Goal: Task Accomplishment & Management: Manage account settings

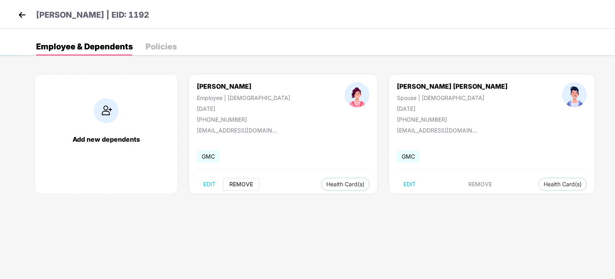
click at [247, 186] on span "REMOVE" at bounding box center [241, 184] width 24 height 6
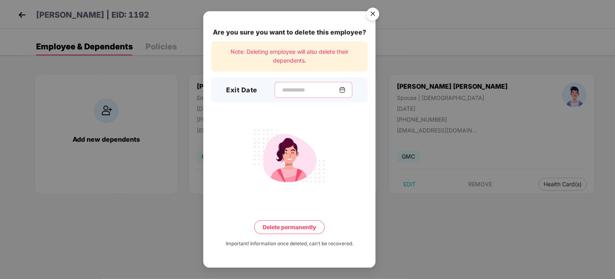
click at [282, 89] on input at bounding box center [311, 90] width 58 height 8
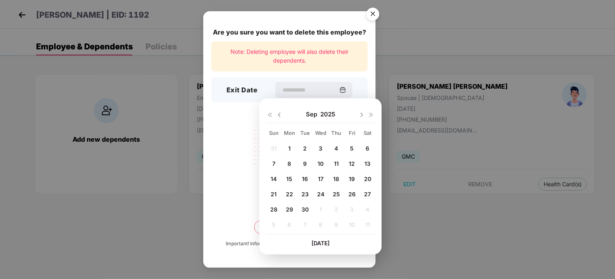
click at [290, 211] on span "29" at bounding box center [289, 209] width 7 height 7
type input "**********"
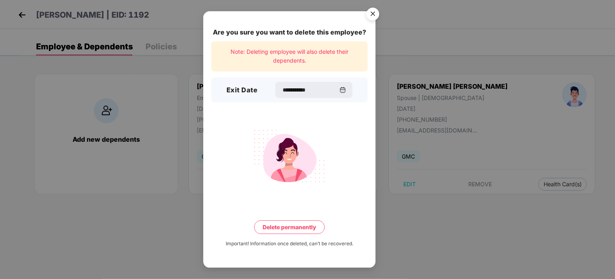
click at [295, 229] on button "Delete permanently" at bounding box center [289, 227] width 71 height 14
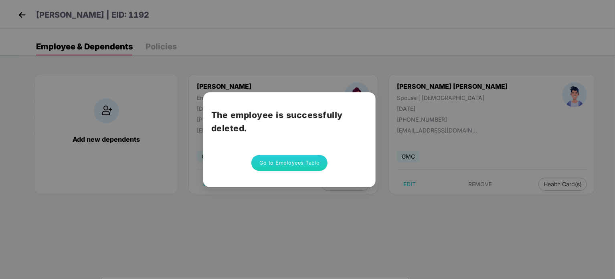
click at [299, 155] on button "Go to Employees Table" at bounding box center [289, 163] width 76 height 16
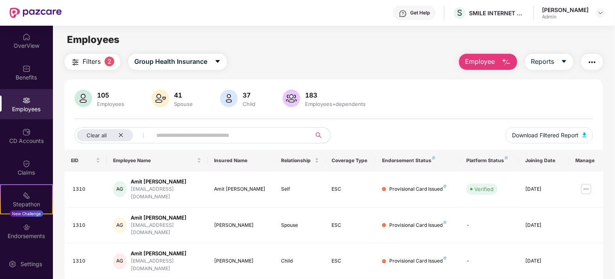
click at [23, 107] on div "Employees" at bounding box center [26, 109] width 53 height 8
click at [189, 136] on input "text" at bounding box center [228, 135] width 144 height 12
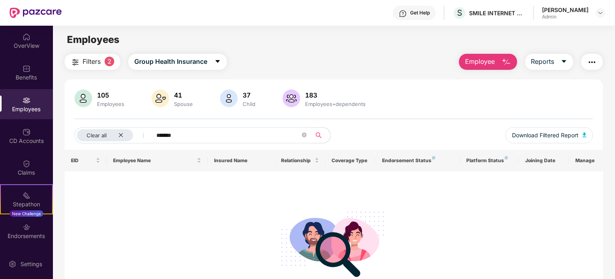
click at [196, 134] on input "*******" at bounding box center [228, 135] width 144 height 12
click at [121, 131] on div "Clear all" at bounding box center [105, 135] width 56 height 12
click at [145, 132] on input "***" at bounding box center [197, 135] width 144 height 12
type input "*"
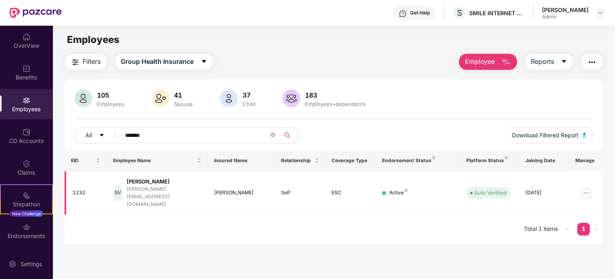
type input "*******"
click at [577, 186] on td at bounding box center [586, 193] width 34 height 44
click at [586, 186] on img at bounding box center [586, 192] width 13 height 13
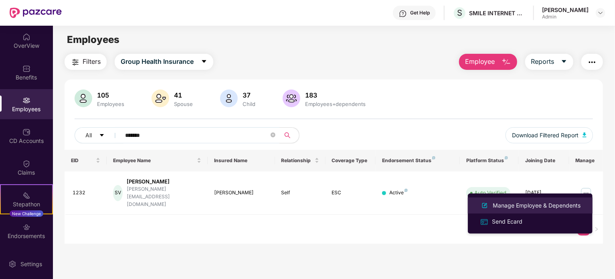
click at [551, 210] on div "Manage Employee & Dependents" at bounding box center [530, 206] width 104 height 10
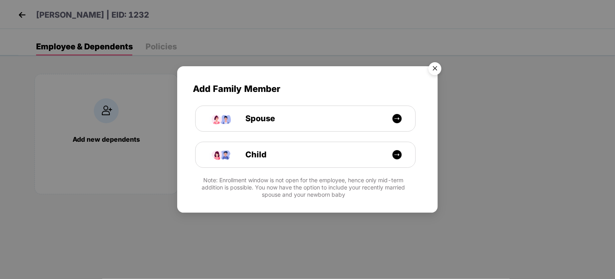
click at [436, 72] on img "Close" at bounding box center [435, 70] width 22 height 22
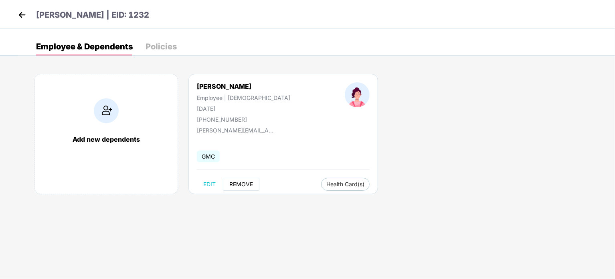
click at [243, 187] on span "REMOVE" at bounding box center [241, 184] width 24 height 6
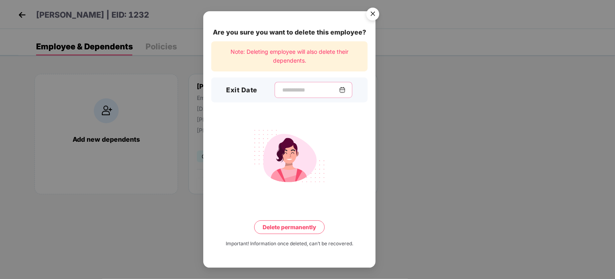
click at [292, 90] on input at bounding box center [311, 90] width 58 height 8
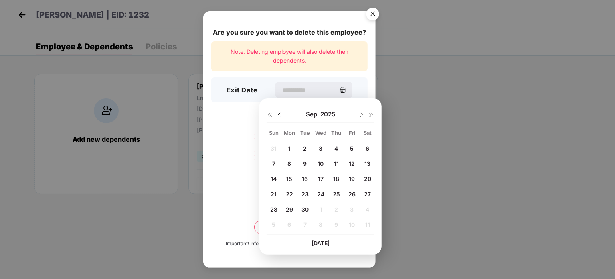
click at [304, 211] on span "30" at bounding box center [305, 209] width 7 height 7
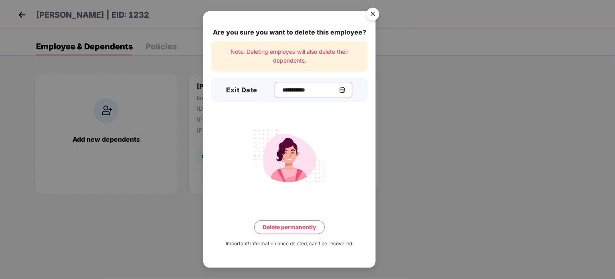
click at [316, 91] on input "**********" at bounding box center [311, 90] width 58 height 8
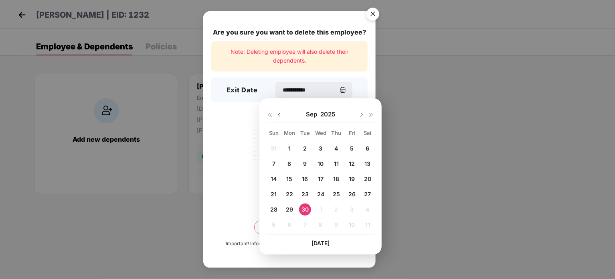
click at [322, 242] on span "Today" at bounding box center [321, 242] width 18 height 7
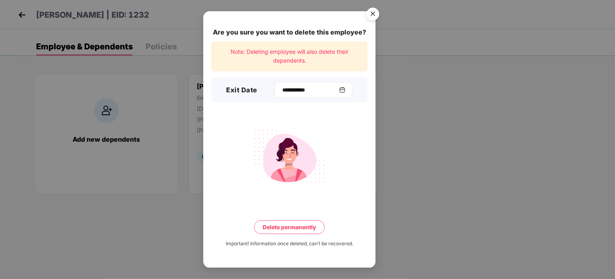
drag, startPoint x: 305, startPoint y: 85, endPoint x: 299, endPoint y: 90, distance: 8.3
click at [299, 90] on div "**********" at bounding box center [314, 90] width 78 height 16
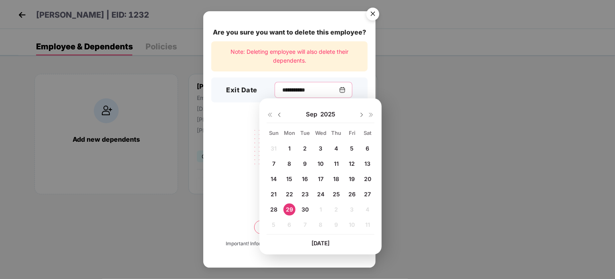
click at [299, 90] on input "**********" at bounding box center [311, 90] width 58 height 8
click at [304, 210] on span "30" at bounding box center [305, 209] width 7 height 7
type input "**********"
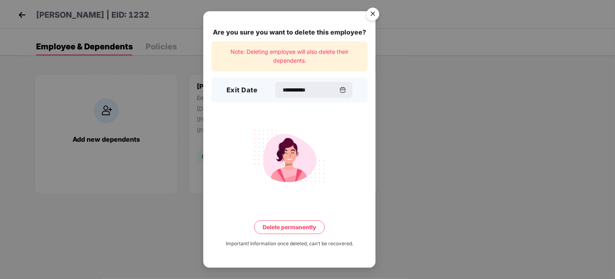
click at [296, 227] on button "Delete permanently" at bounding box center [289, 227] width 71 height 14
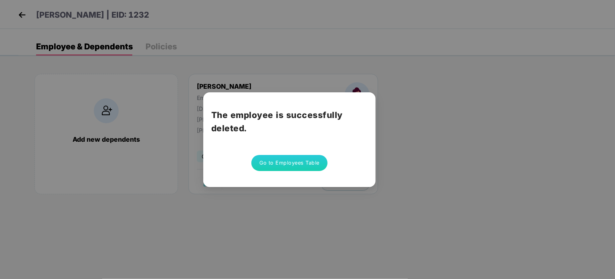
click at [288, 162] on button "Go to Employees Table" at bounding box center [289, 163] width 76 height 16
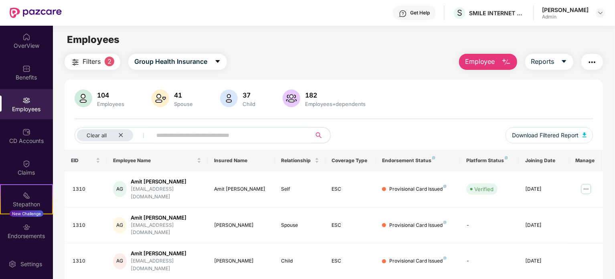
click at [217, 137] on input "text" at bounding box center [228, 135] width 144 height 12
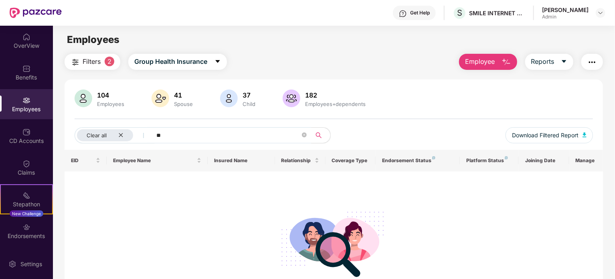
type input "*"
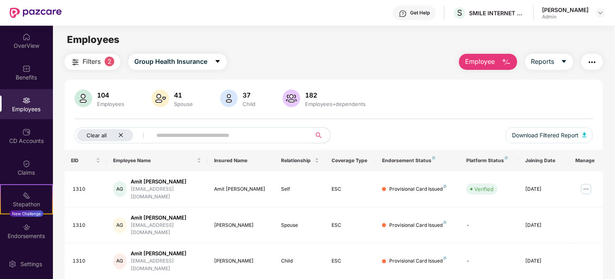
click at [122, 133] on icon "close" at bounding box center [120, 134] width 5 height 5
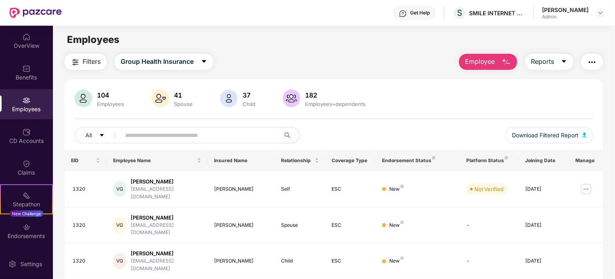
click at [134, 134] on input "text" at bounding box center [197, 135] width 144 height 12
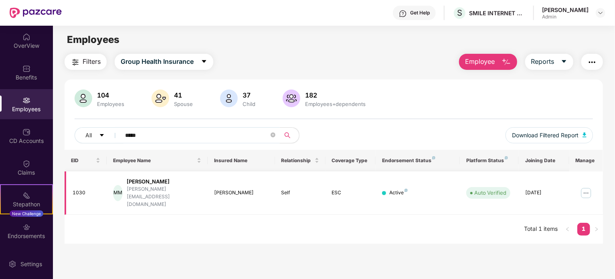
type input "*****"
click at [584, 186] on img at bounding box center [586, 192] width 13 height 13
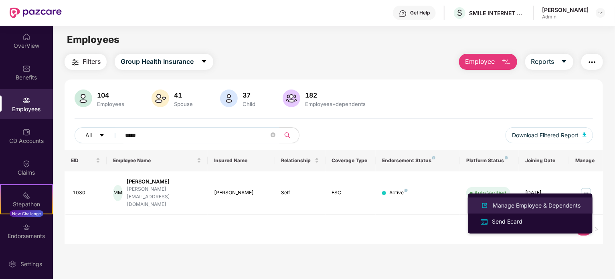
click at [503, 202] on div "Manage Employee & Dependents" at bounding box center [536, 205] width 91 height 9
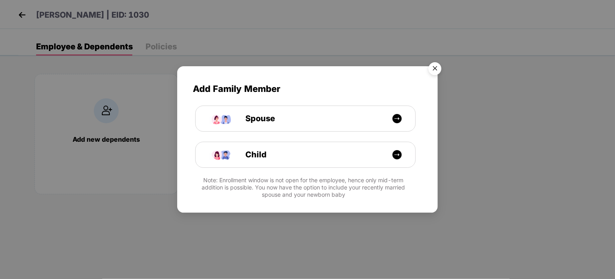
click at [434, 66] on img "Close" at bounding box center [435, 70] width 22 height 22
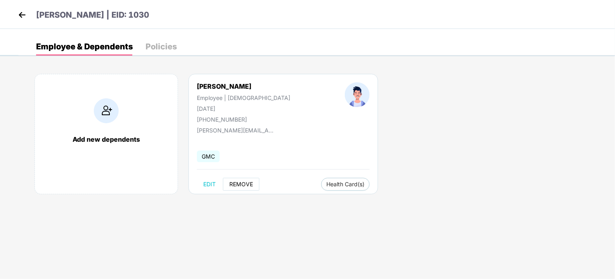
click at [243, 184] on span "REMOVE" at bounding box center [241, 184] width 24 height 6
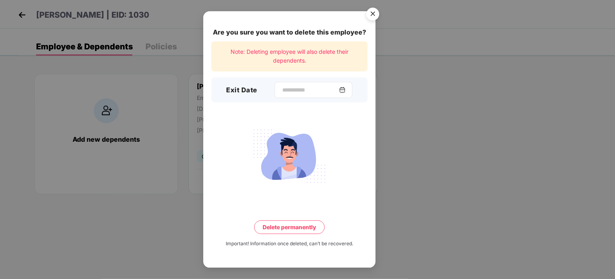
click at [285, 83] on div at bounding box center [314, 90] width 78 height 16
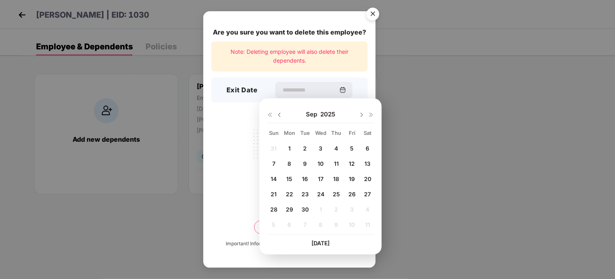
click at [304, 208] on span "30" at bounding box center [305, 209] width 7 height 7
type input "**********"
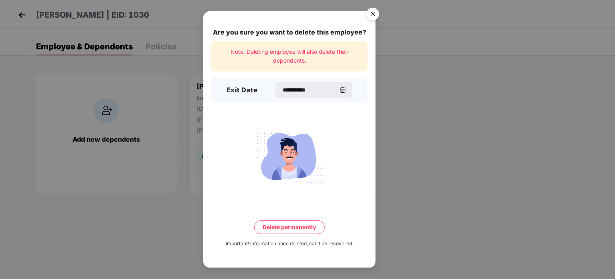
click at [377, 12] on img "Close" at bounding box center [373, 15] width 22 height 22
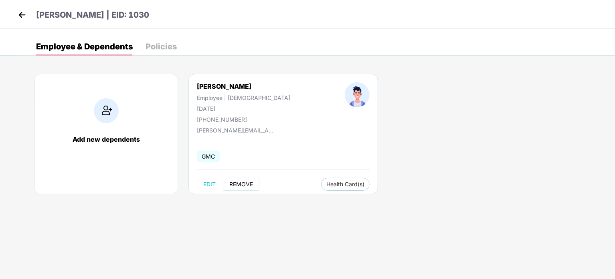
click at [242, 184] on span "REMOVE" at bounding box center [241, 184] width 24 height 6
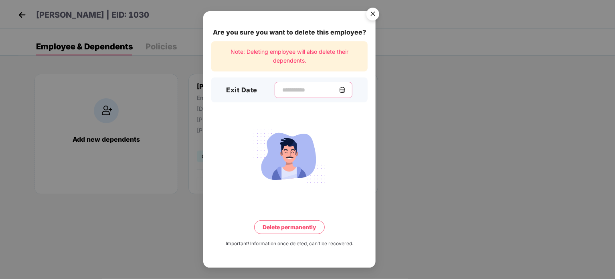
click at [282, 88] on input at bounding box center [311, 90] width 58 height 8
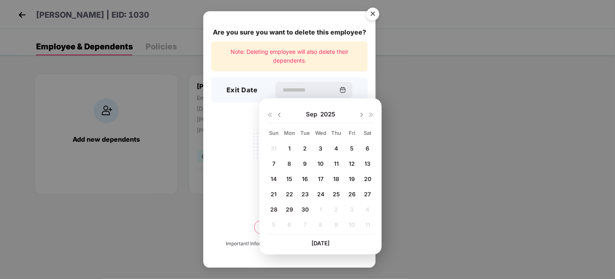
click at [305, 208] on span "30" at bounding box center [305, 209] width 7 height 7
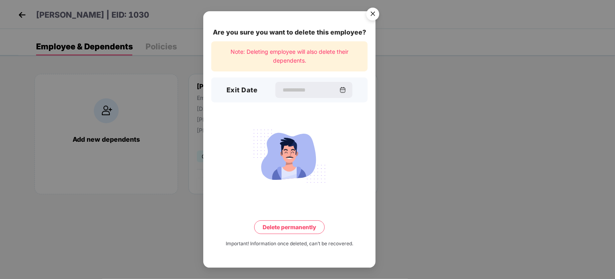
type input "**********"
click at [295, 229] on button "Delete permanently" at bounding box center [289, 227] width 71 height 14
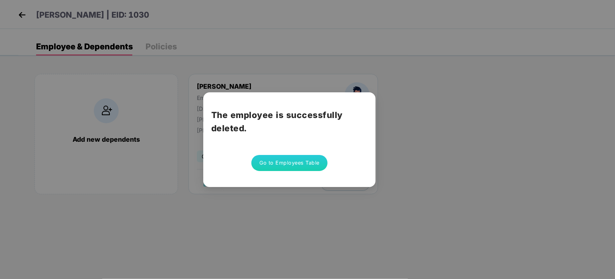
click at [286, 167] on button "Go to Employees Table" at bounding box center [289, 163] width 76 height 16
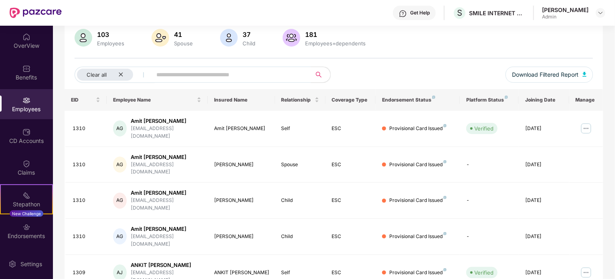
scroll to position [59, 0]
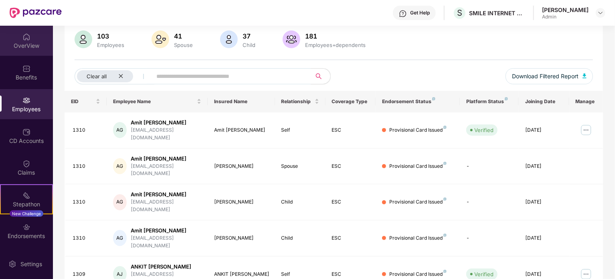
click at [22, 34] on img at bounding box center [26, 37] width 8 height 8
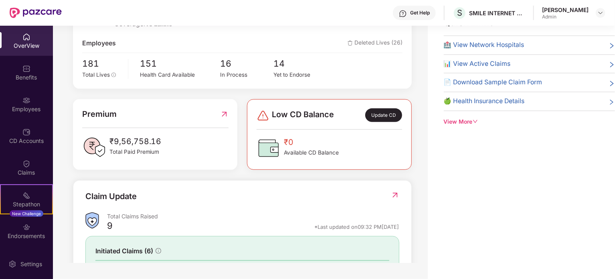
scroll to position [99, 0]
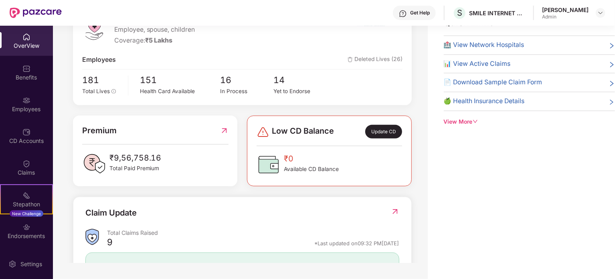
click at [373, 57] on span "Deleted Lives (26)" at bounding box center [375, 60] width 55 height 10
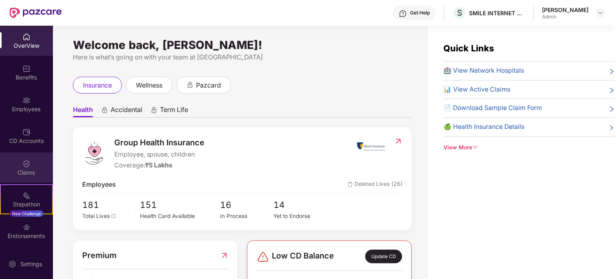
click at [20, 169] on div "Claims" at bounding box center [26, 172] width 53 height 8
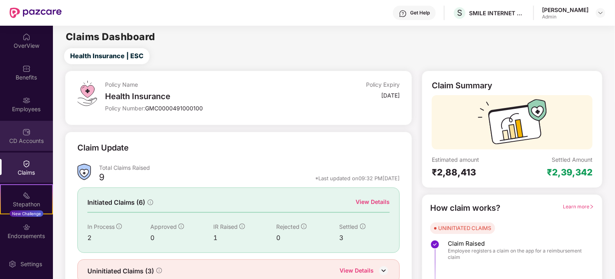
click at [27, 131] on img at bounding box center [26, 132] width 8 height 8
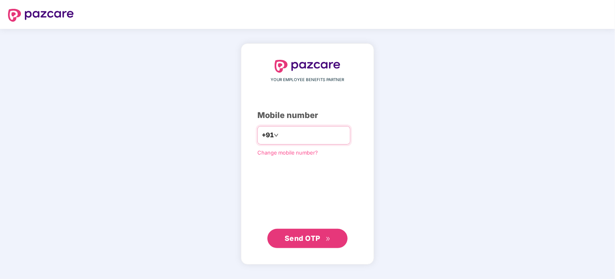
click at [280, 141] on input "number" at bounding box center [313, 135] width 66 height 13
type input "**********"
click at [289, 232] on button "Send OTP" at bounding box center [307, 237] width 80 height 19
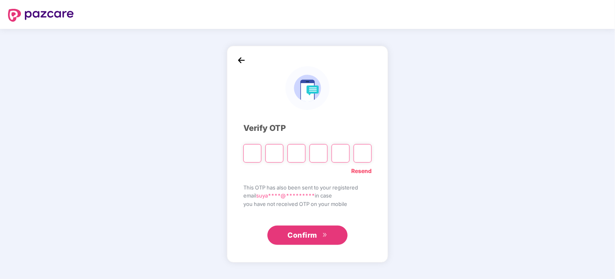
click at [247, 61] on img at bounding box center [241, 60] width 12 height 12
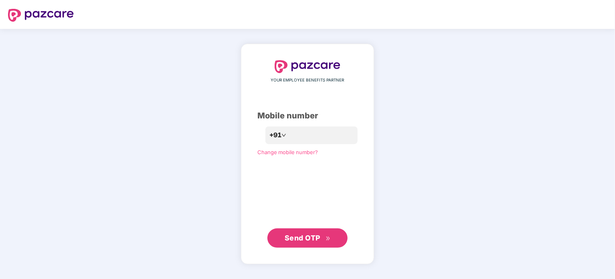
click at [308, 236] on span "Send OTP" at bounding box center [303, 237] width 36 height 8
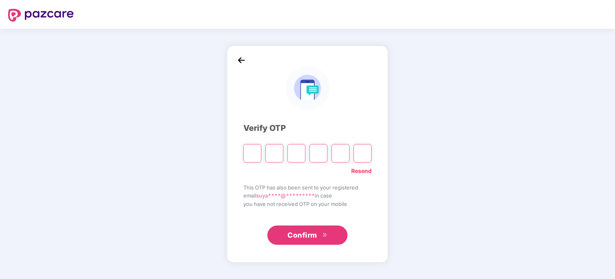
paste input "*"
type input "*"
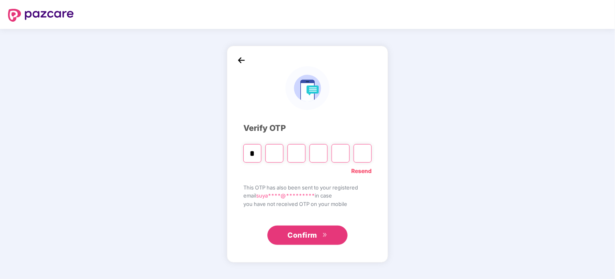
type input "*"
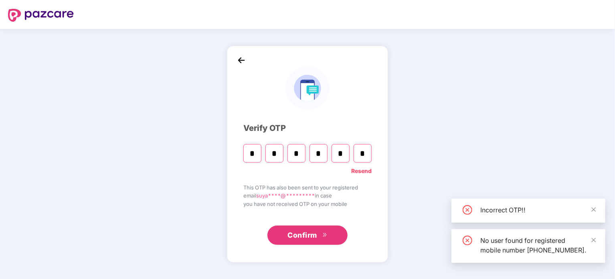
paste input "Digit 6"
type input "*"
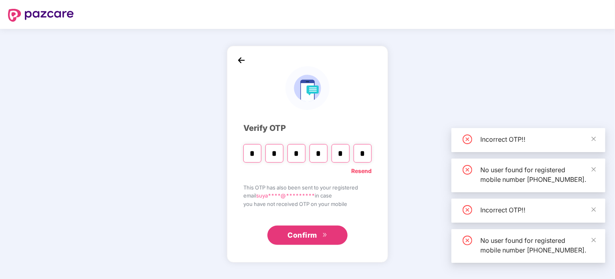
click at [301, 234] on span "Confirm" at bounding box center [303, 234] width 30 height 11
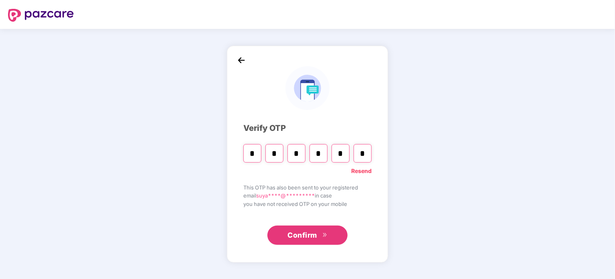
click at [367, 152] on input "*" at bounding box center [363, 153] width 18 height 18
paste input "*"
type input "*"
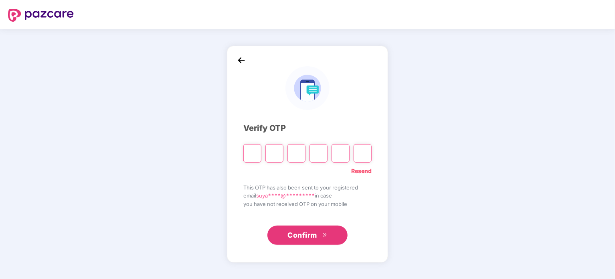
type input "*"
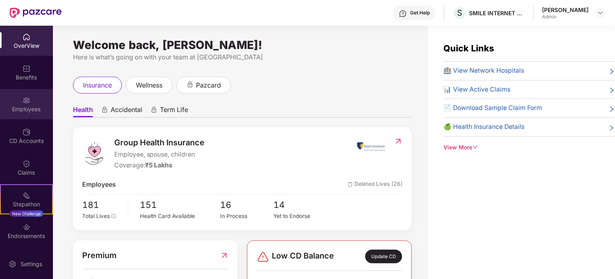
click at [34, 103] on div "Employees" at bounding box center [26, 104] width 53 height 30
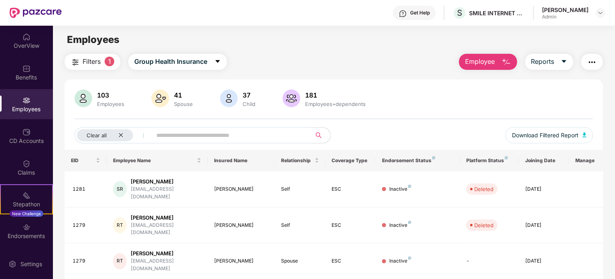
click at [501, 55] on button "Employee" at bounding box center [488, 62] width 58 height 16
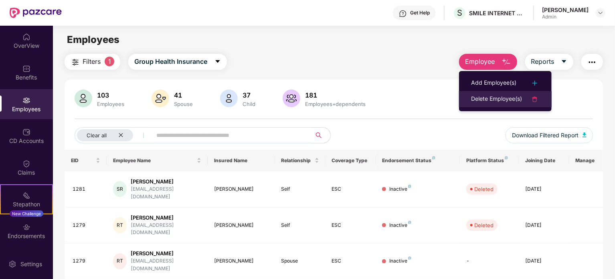
click at [494, 99] on div "Delete Employee(s)" at bounding box center [496, 99] width 51 height 10
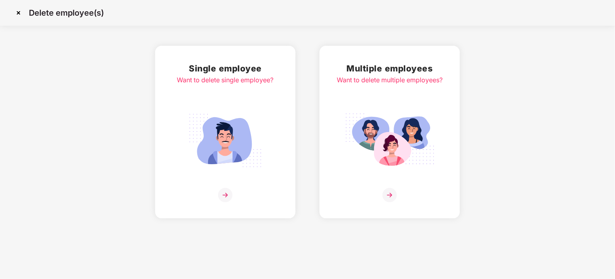
click at [157, 142] on div "Single employee Want to delete single employee?" at bounding box center [225, 132] width 140 height 172
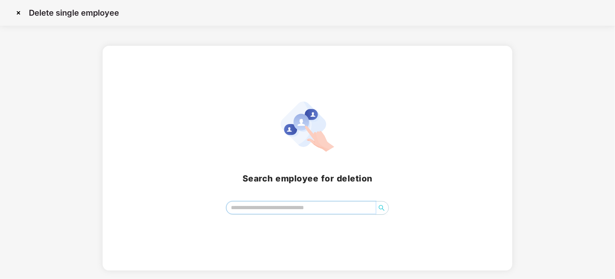
click at [265, 202] on input "search" at bounding box center [301, 207] width 149 height 12
type input "*"
click at [14, 10] on img at bounding box center [18, 12] width 13 height 13
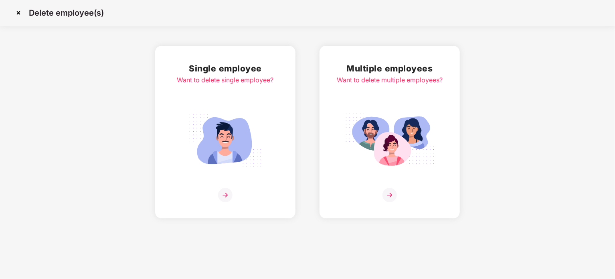
click at [220, 134] on img at bounding box center [225, 140] width 90 height 63
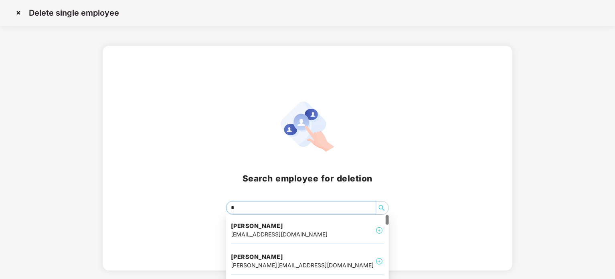
click at [253, 208] on input "*" at bounding box center [301, 207] width 149 height 12
type input "*"
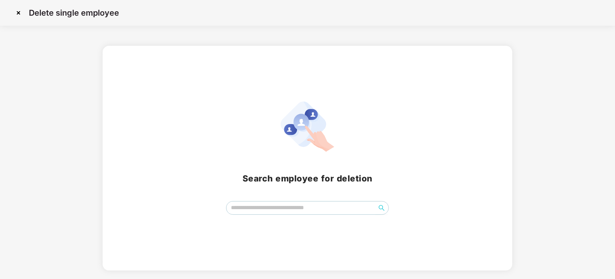
click at [18, 14] on img at bounding box center [18, 12] width 13 height 13
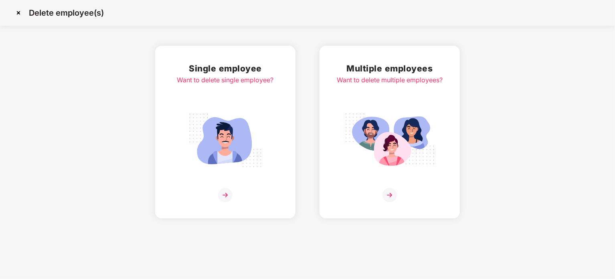
click at [18, 13] on img at bounding box center [18, 12] width 13 height 13
